Goal: Complete application form

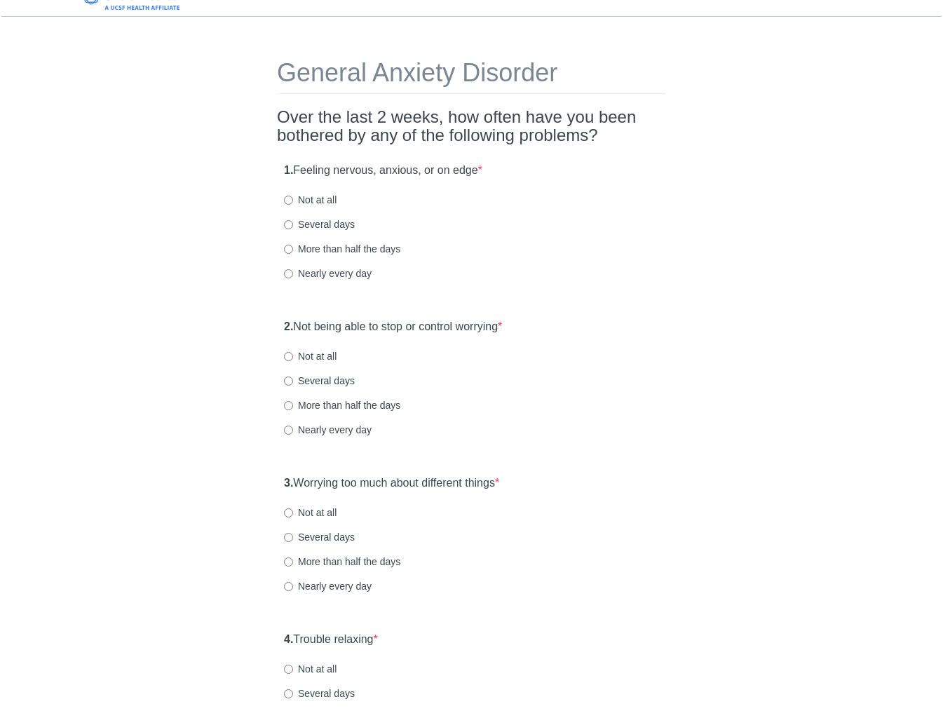
scroll to position [18, 0]
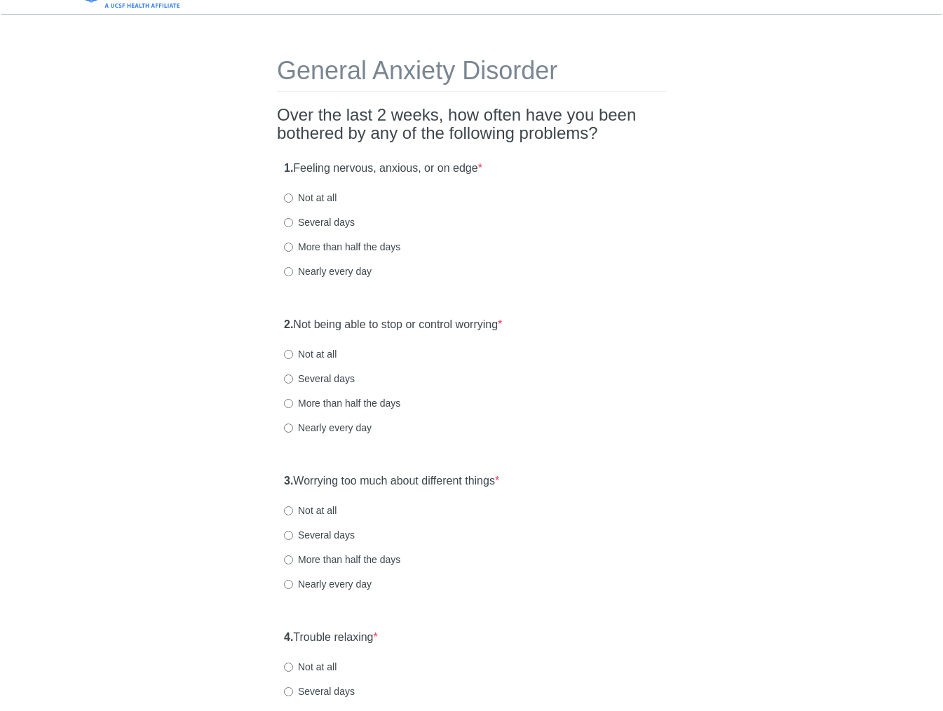
click at [327, 274] on label "Nearly every day" at bounding box center [328, 271] width 88 height 14
click at [293, 274] on input "Nearly every day" at bounding box center [288, 271] width 9 height 9
radio input "true"
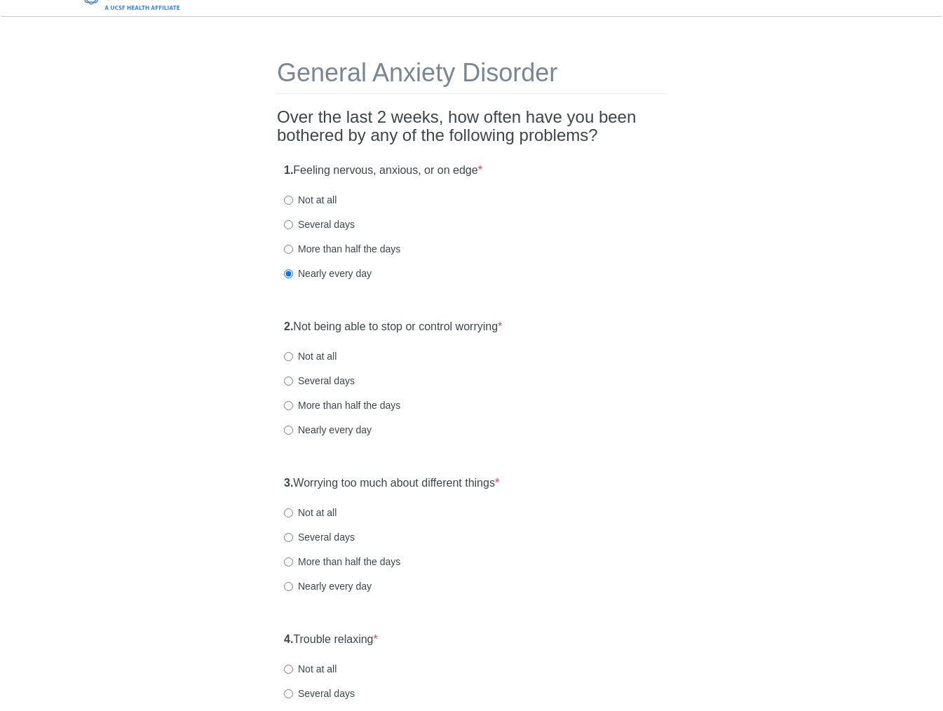
click at [592, 266] on div "Nearly every day" at bounding box center [471, 273] width 375 height 14
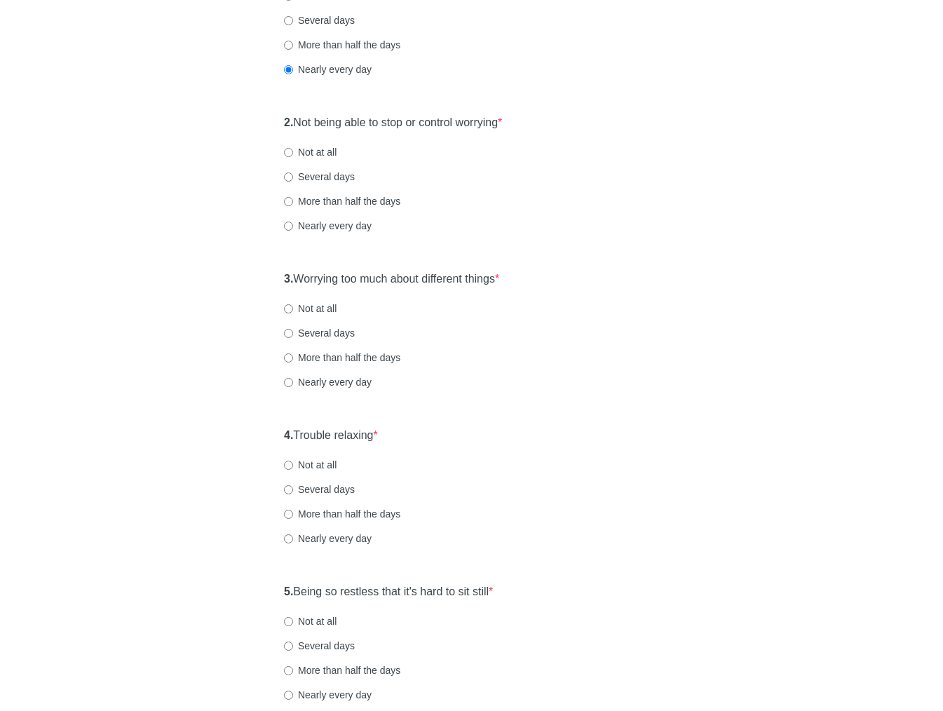
scroll to position [224, 0]
click at [345, 200] on label "More than half the days" at bounding box center [342, 200] width 116 height 14
click at [293, 200] on input "More than half the days" at bounding box center [288, 200] width 9 height 9
radio input "true"
click at [586, 217] on div "Nearly every day" at bounding box center [471, 224] width 375 height 14
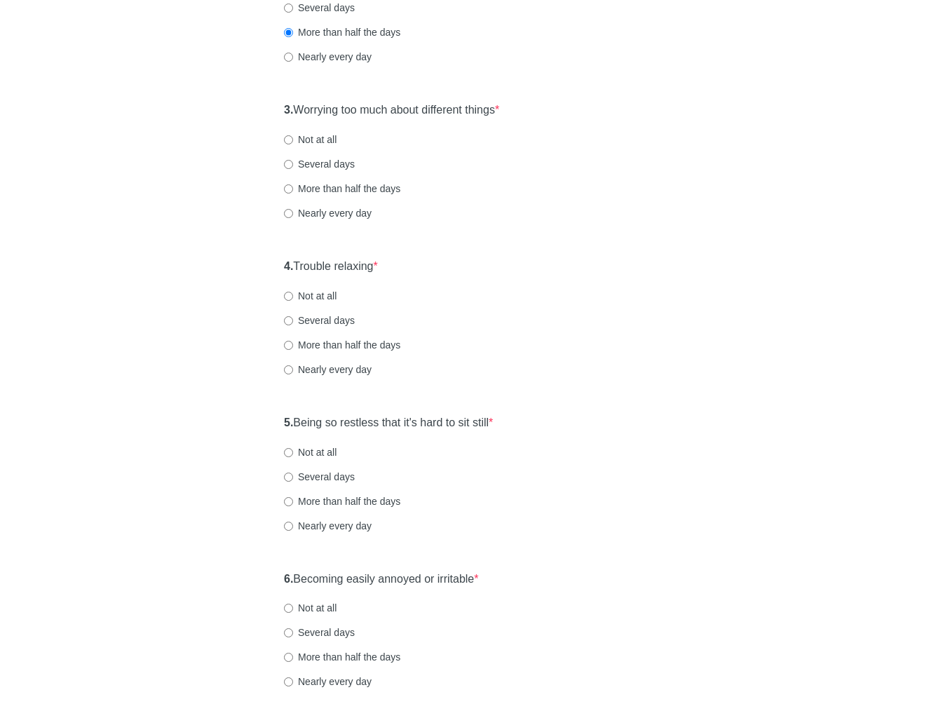
scroll to position [392, 0]
click at [327, 189] on label "More than half the days" at bounding box center [342, 188] width 116 height 14
click at [293, 189] on input "More than half the days" at bounding box center [288, 188] width 9 height 9
radio input "true"
click at [615, 224] on div "3. Worrying too much about different things * Not at all Several days More than…" at bounding box center [471, 168] width 389 height 146
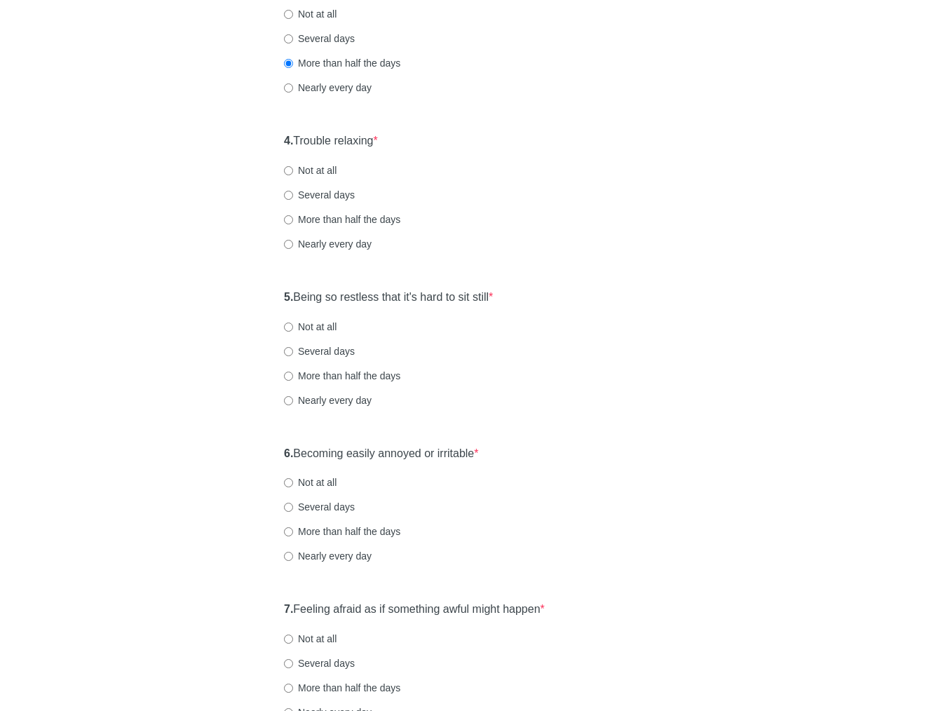
scroll to position [536, 0]
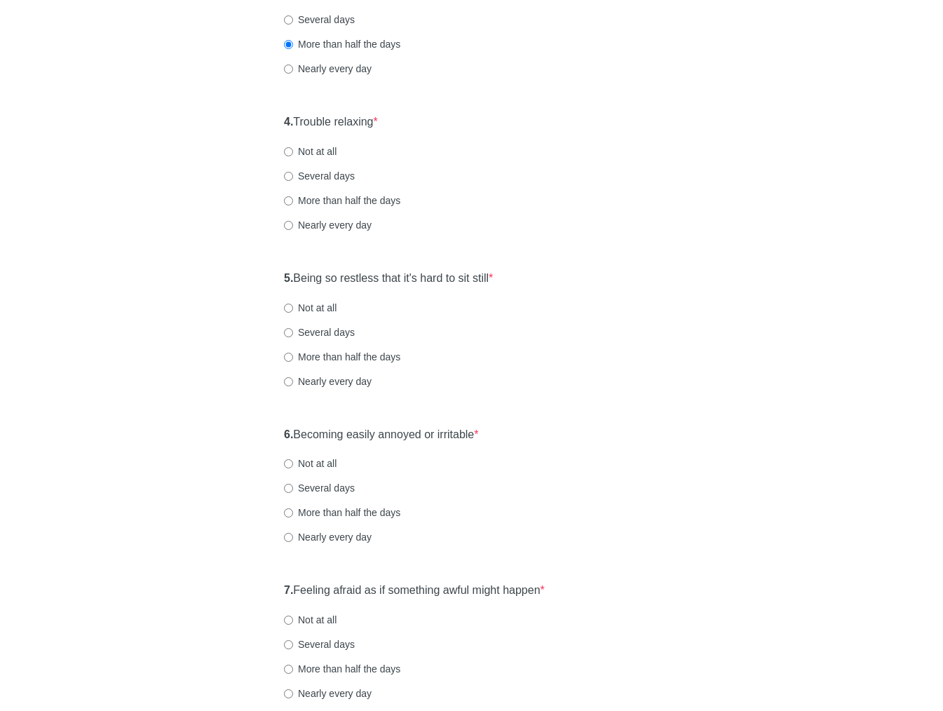
click at [303, 156] on label "Not at all" at bounding box center [310, 151] width 53 height 14
click at [293, 156] on input "Not at all" at bounding box center [288, 151] width 9 height 9
radio input "true"
click at [598, 221] on div "Nearly every day" at bounding box center [471, 225] width 375 height 14
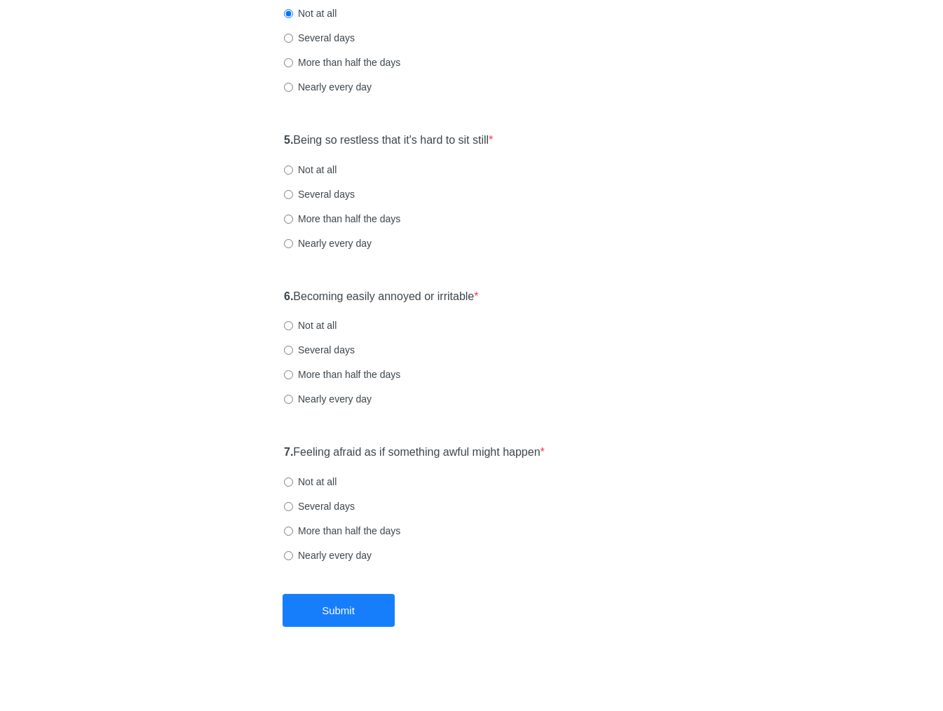
scroll to position [675, 0]
click at [308, 165] on label "Not at all" at bounding box center [310, 169] width 53 height 14
click at [293, 165] on input "Not at all" at bounding box center [288, 169] width 9 height 9
radio input "true"
click at [355, 298] on label "6. Becoming easily annoyed or irritable *" at bounding box center [381, 296] width 195 height 16
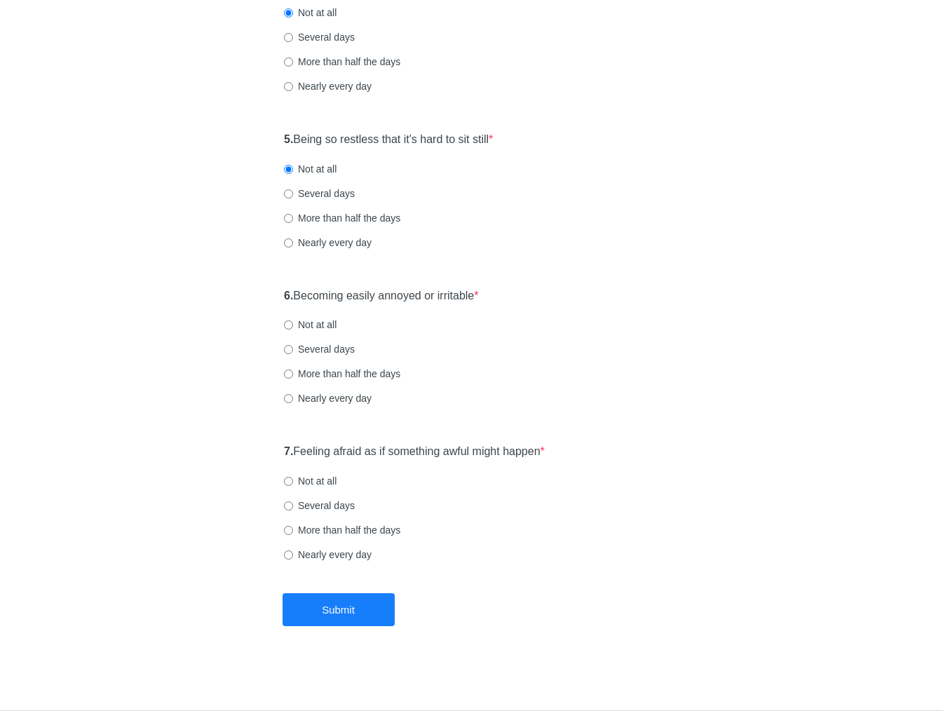
click at [329, 324] on label "Not at all" at bounding box center [310, 324] width 53 height 14
click at [293, 324] on input "Not at all" at bounding box center [288, 324] width 9 height 9
radio input "true"
click at [359, 456] on label "7. Feeling afraid as if something awful might happen *" at bounding box center [414, 452] width 261 height 16
click at [334, 503] on label "Several days" at bounding box center [319, 505] width 71 height 14
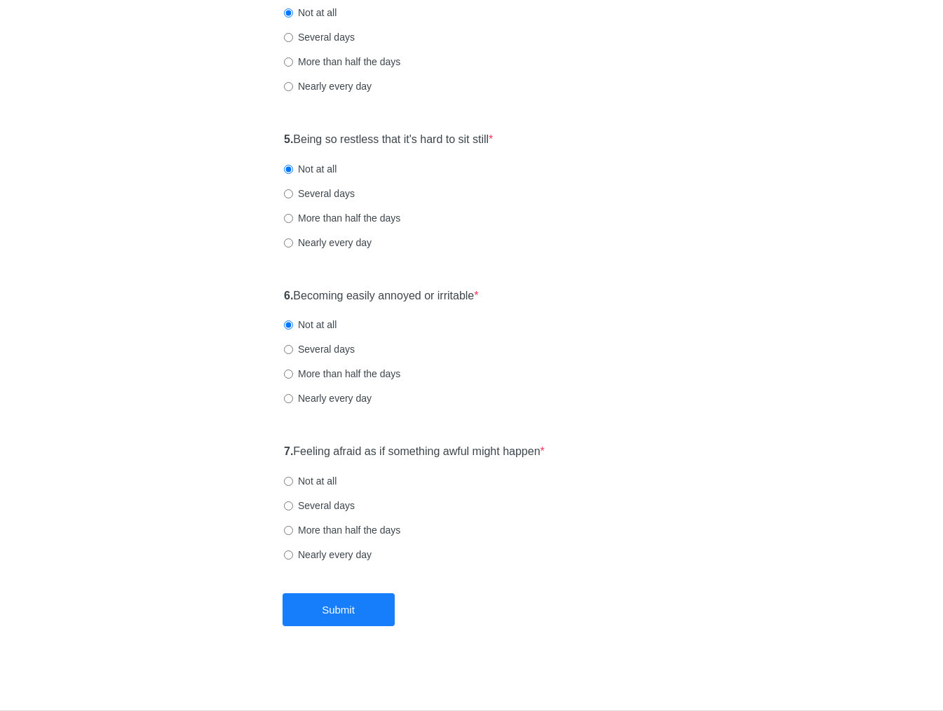
click at [293, 503] on input "Several days" at bounding box center [288, 505] width 9 height 9
radio input "true"
click at [342, 606] on button "Submit" at bounding box center [338, 609] width 112 height 33
